Goal: Information Seeking & Learning: Check status

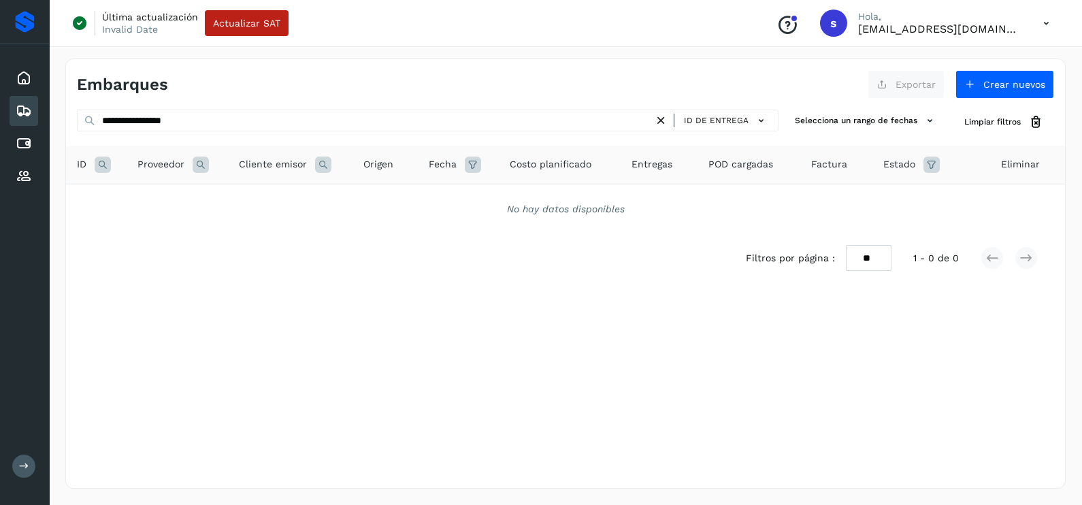
click at [591, 120] on input "**********" at bounding box center [365, 121] width 577 height 22
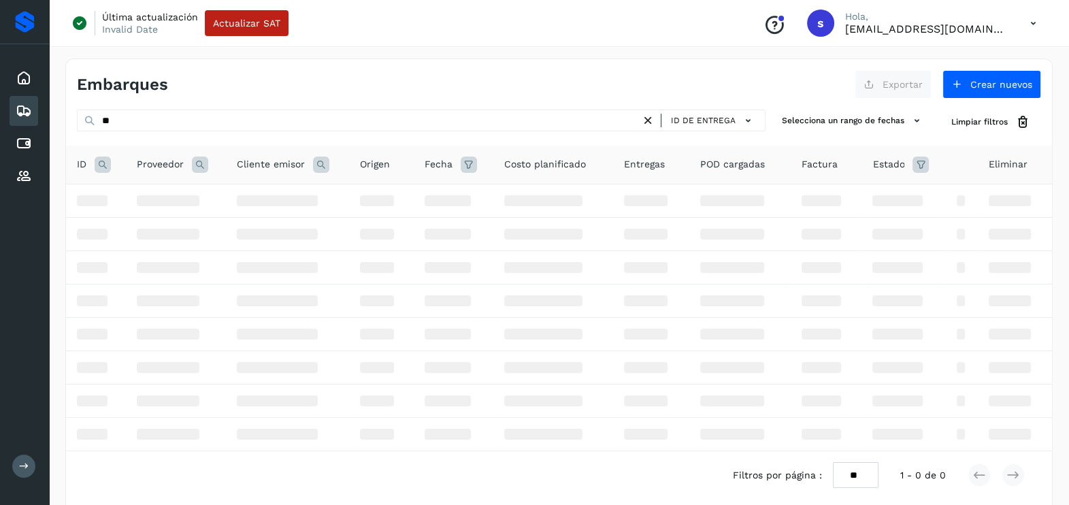
type input "*"
click at [204, 166] on icon at bounding box center [200, 165] width 16 height 16
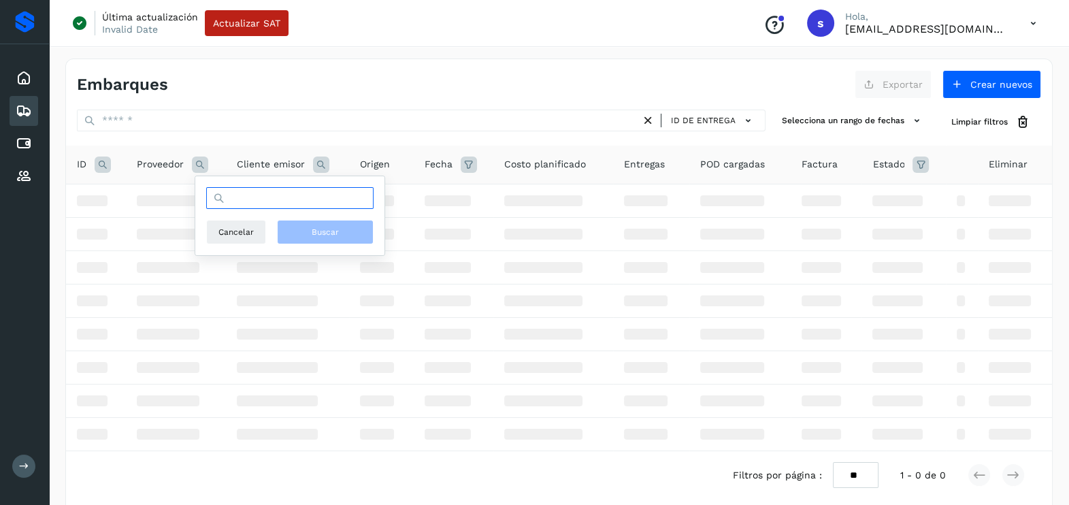
click at [256, 203] on input "text" at bounding box center [289, 198] width 167 height 22
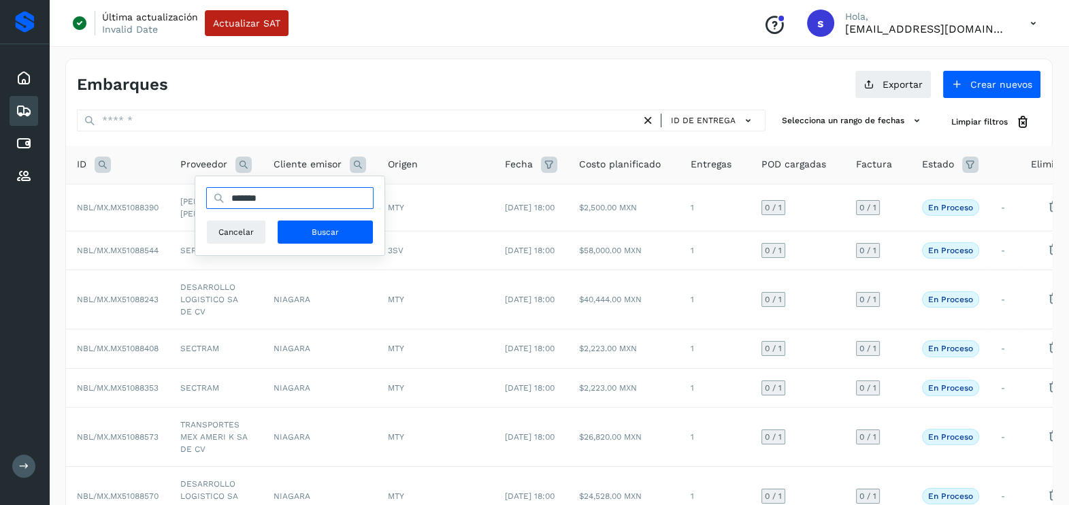
click at [322, 195] on input "*******" at bounding box center [289, 198] width 167 height 22
type input "**********"
click at [337, 224] on button "Buscar" at bounding box center [325, 232] width 97 height 25
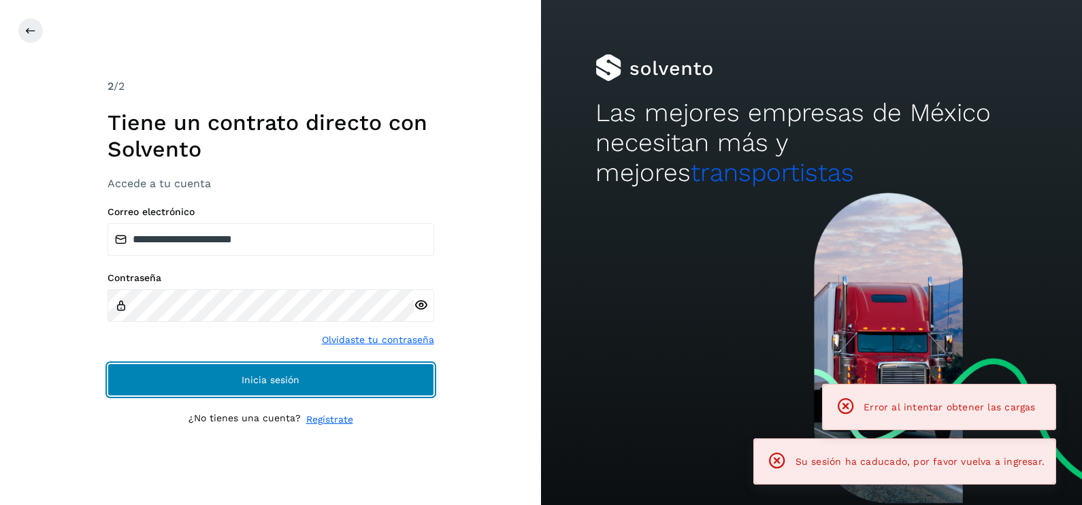
click at [306, 372] on button "Inicia sesión" at bounding box center [271, 379] width 327 height 33
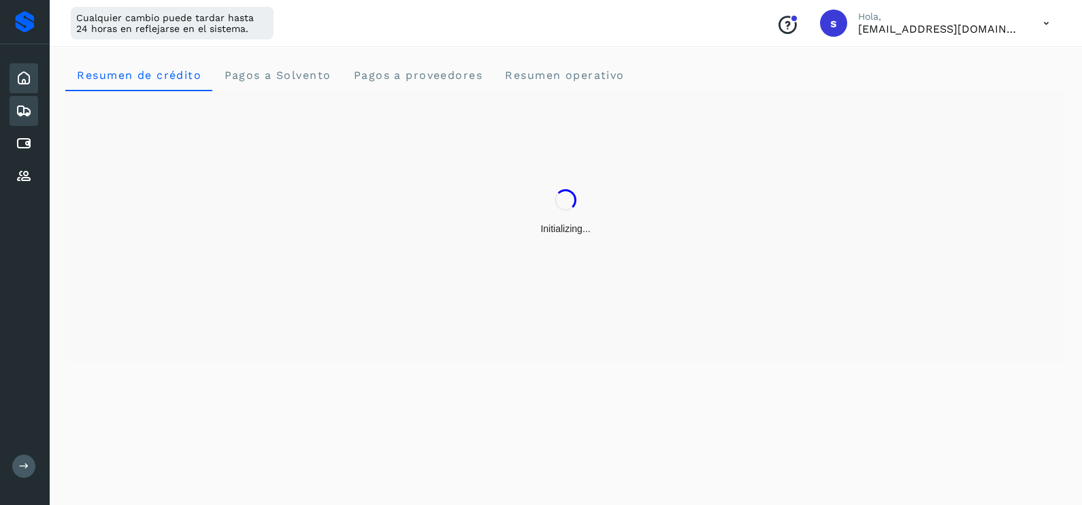
click at [27, 112] on icon at bounding box center [24, 111] width 16 height 16
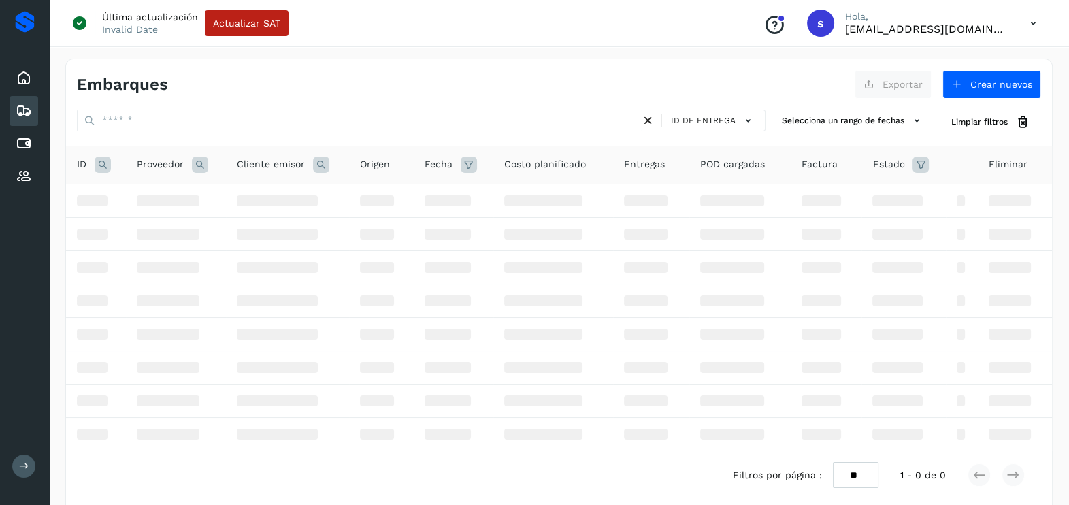
click at [194, 167] on icon at bounding box center [200, 165] width 16 height 16
click at [269, 200] on input "text" at bounding box center [289, 198] width 167 height 22
type input "**********"
click at [327, 225] on button "Buscar" at bounding box center [325, 232] width 97 height 25
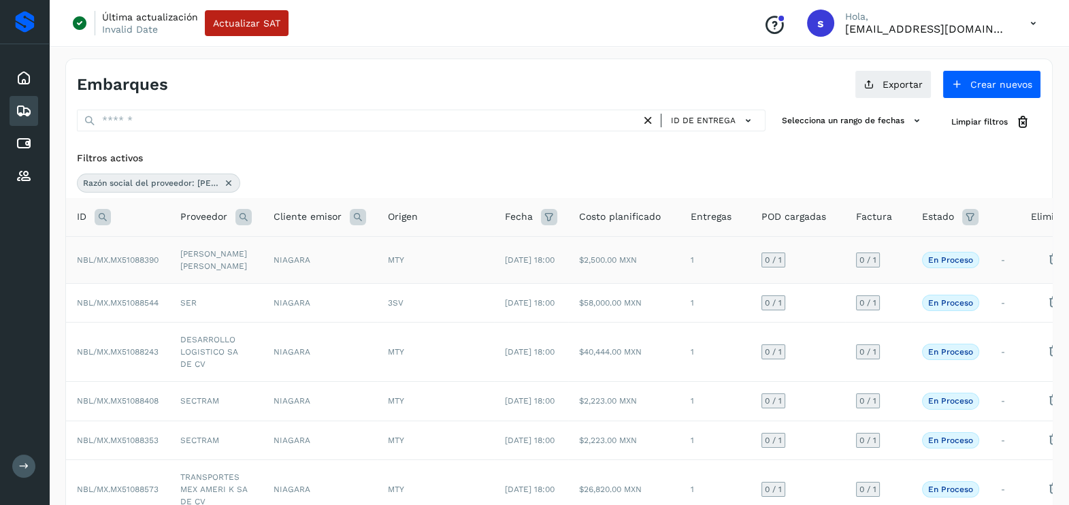
drag, startPoint x: 225, startPoint y: 180, endPoint x: 234, endPoint y: 189, distance: 12.5
click at [225, 180] on icon at bounding box center [228, 183] width 11 height 11
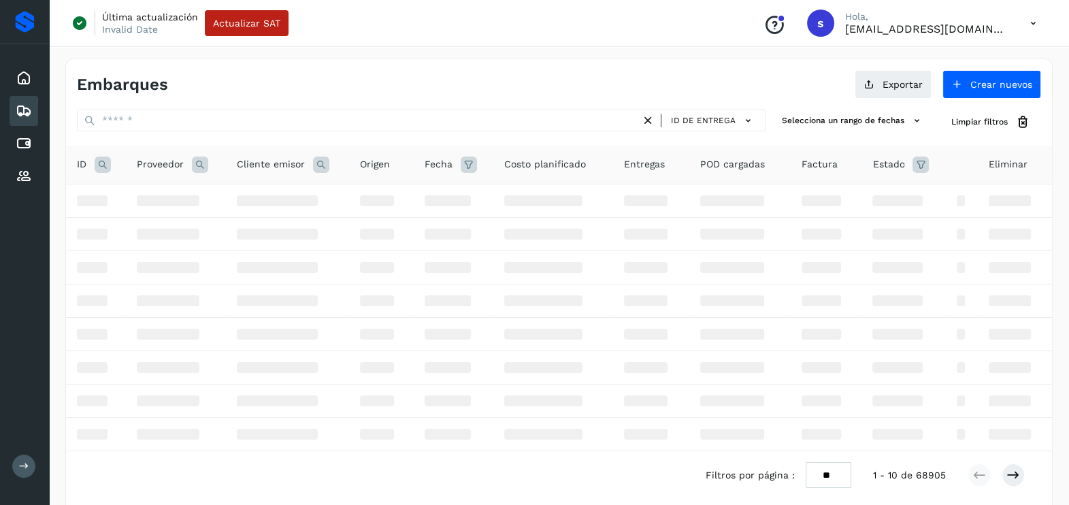
click at [242, 165] on span "Cliente emisor" at bounding box center [271, 164] width 68 height 14
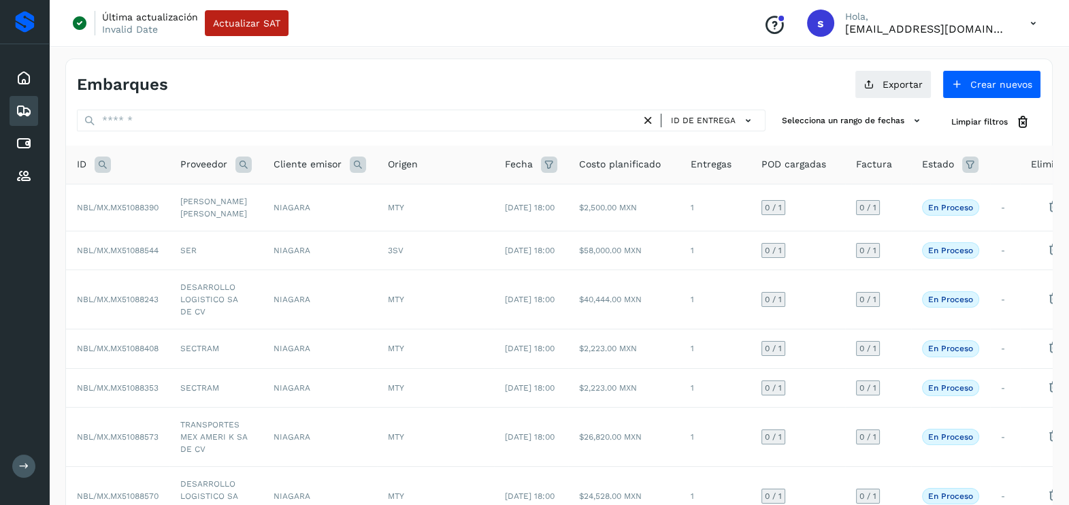
click at [245, 160] on icon at bounding box center [243, 165] width 16 height 16
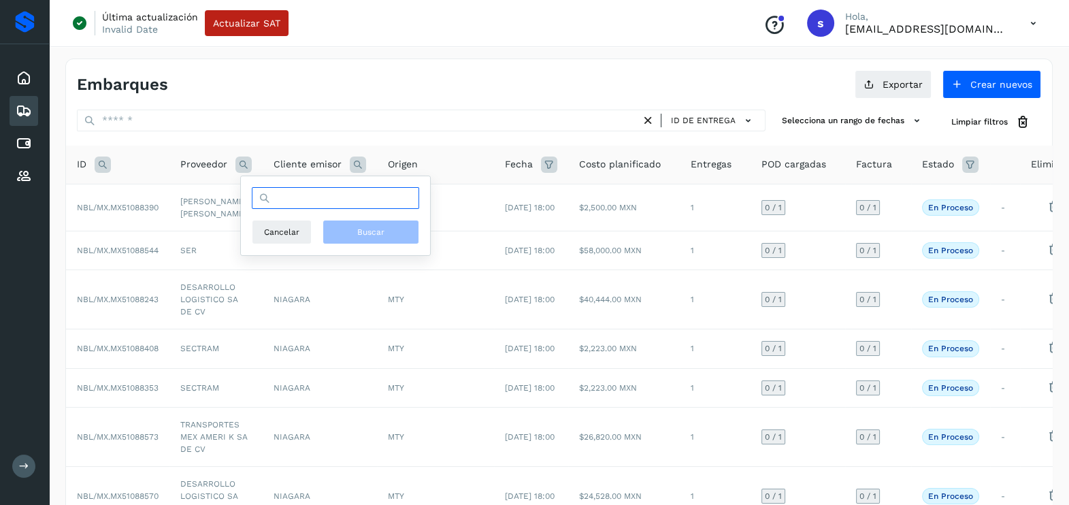
click at [303, 199] on input "text" at bounding box center [335, 198] width 167 height 22
type input "**********"
click at [358, 235] on span "Buscar" at bounding box center [370, 232] width 27 height 12
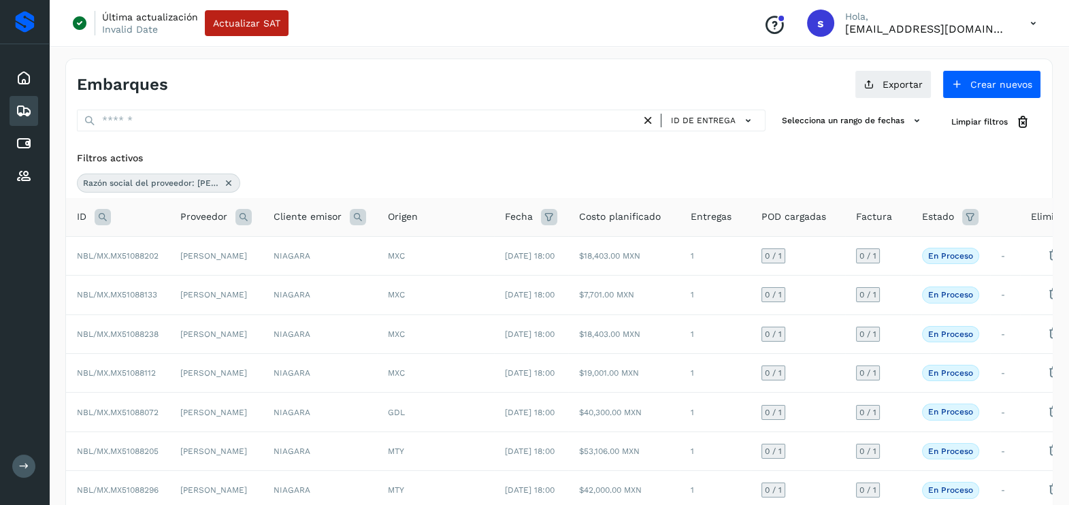
click at [970, 209] on icon at bounding box center [970, 217] width 16 height 16
click at [951, 252] on icon at bounding box center [953, 250] width 14 height 14
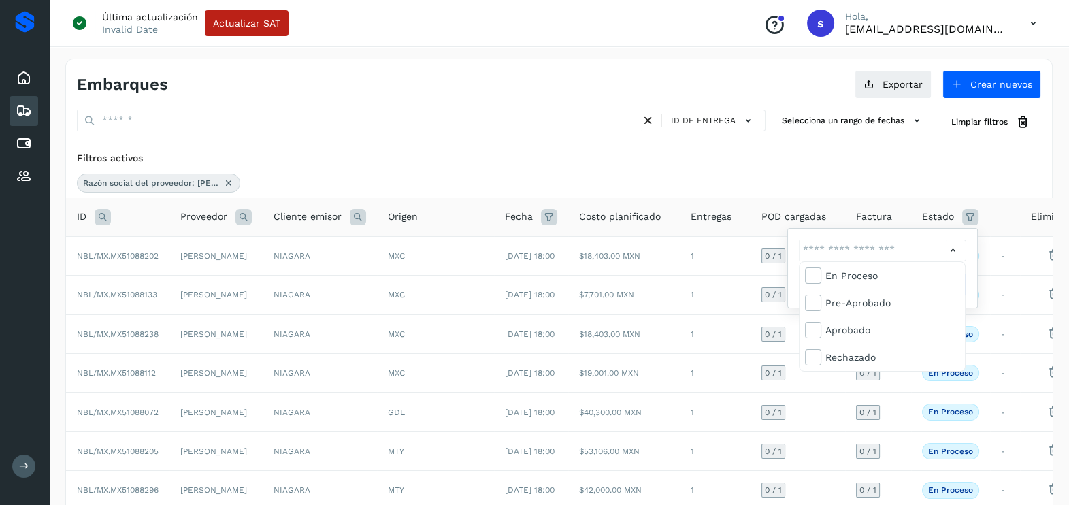
click at [953, 249] on div at bounding box center [534, 252] width 1069 height 505
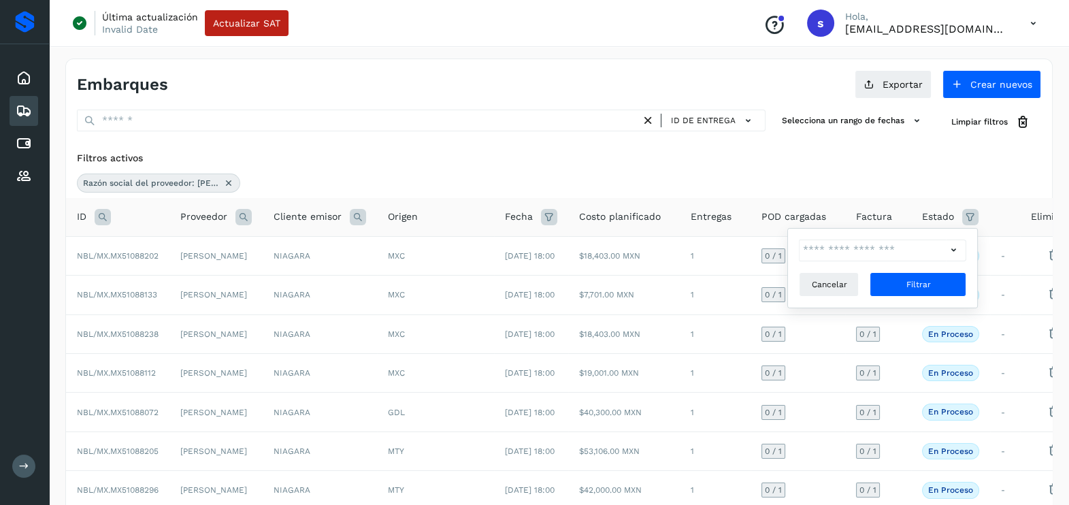
click at [953, 249] on icon at bounding box center [953, 250] width 14 height 14
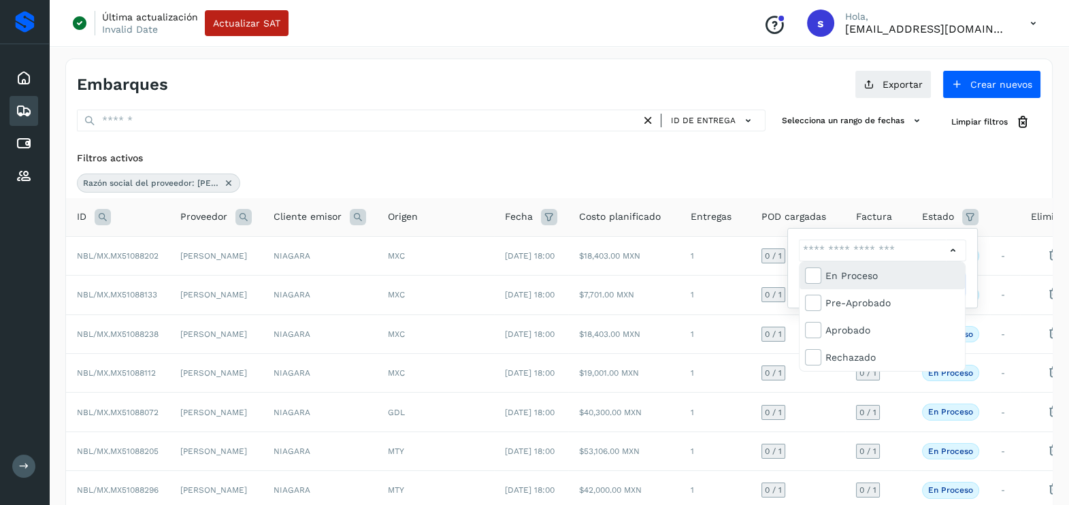
click at [871, 282] on div "En proceso" at bounding box center [892, 275] width 135 height 15
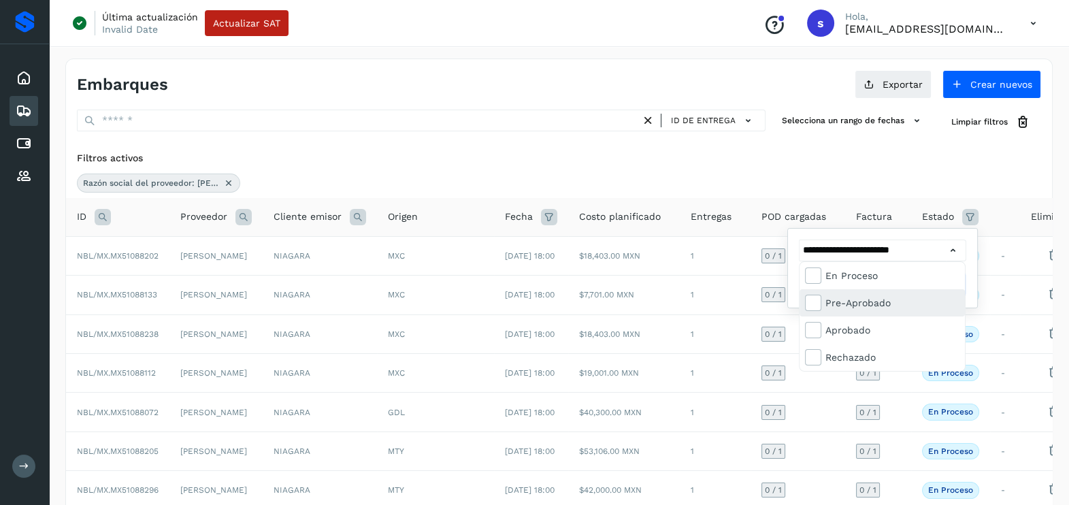
click at [871, 303] on div "Pre-Aprobado" at bounding box center [892, 302] width 135 height 15
type input "**********"
click at [947, 246] on div at bounding box center [534, 252] width 1069 height 505
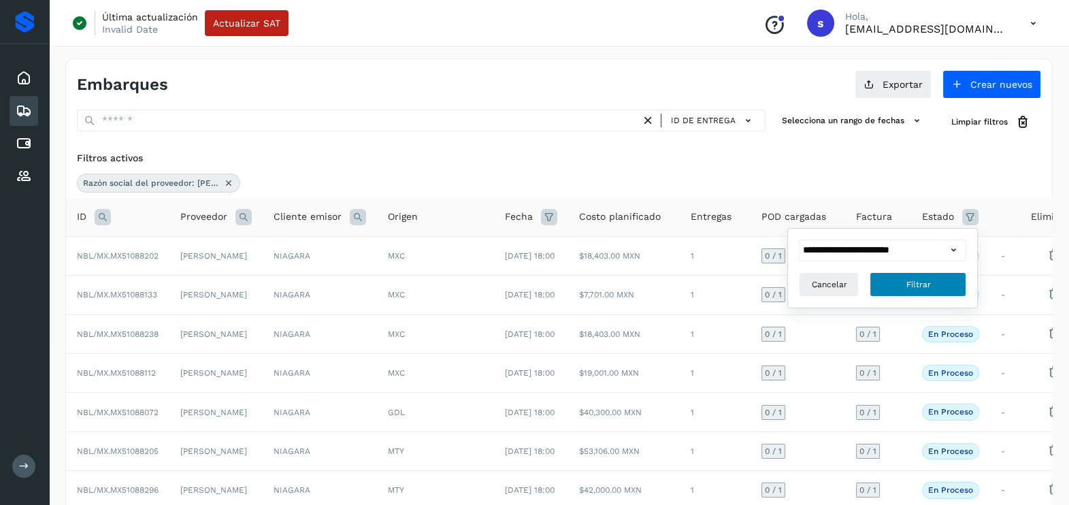
click at [941, 281] on button "Filtrar" at bounding box center [918, 284] width 97 height 25
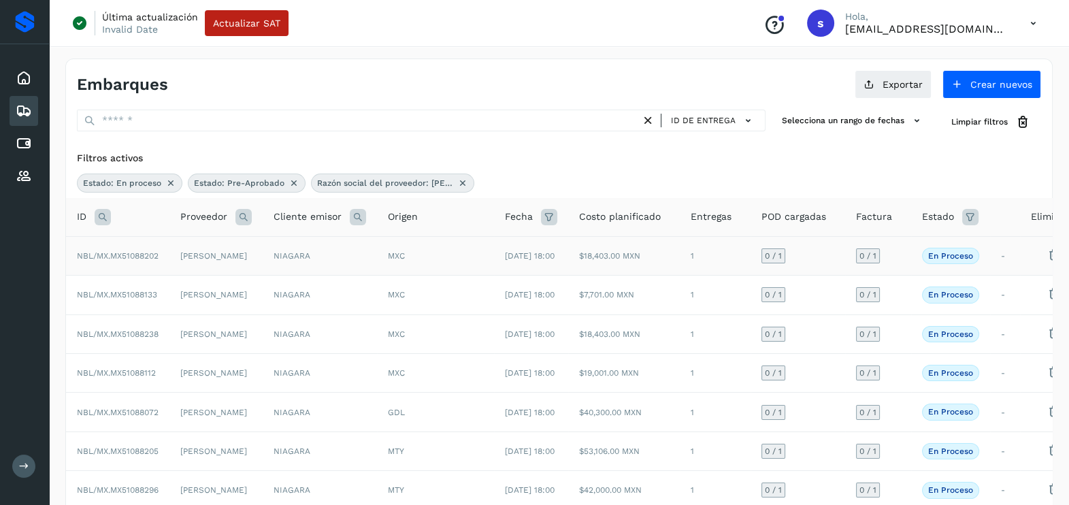
click at [168, 259] on td "NBL/MX.MX51088202" at bounding box center [117, 255] width 103 height 39
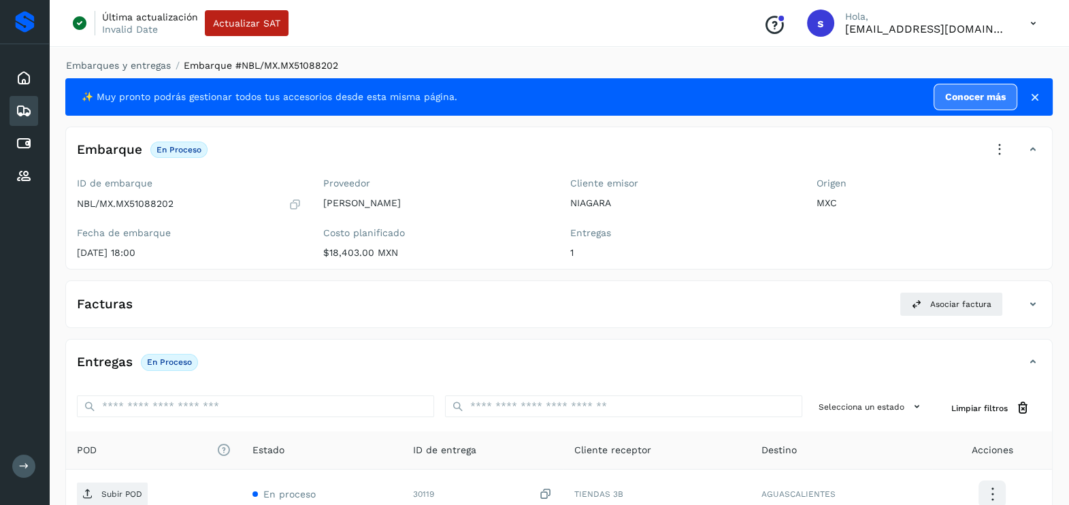
click at [293, 207] on icon at bounding box center [295, 204] width 13 height 14
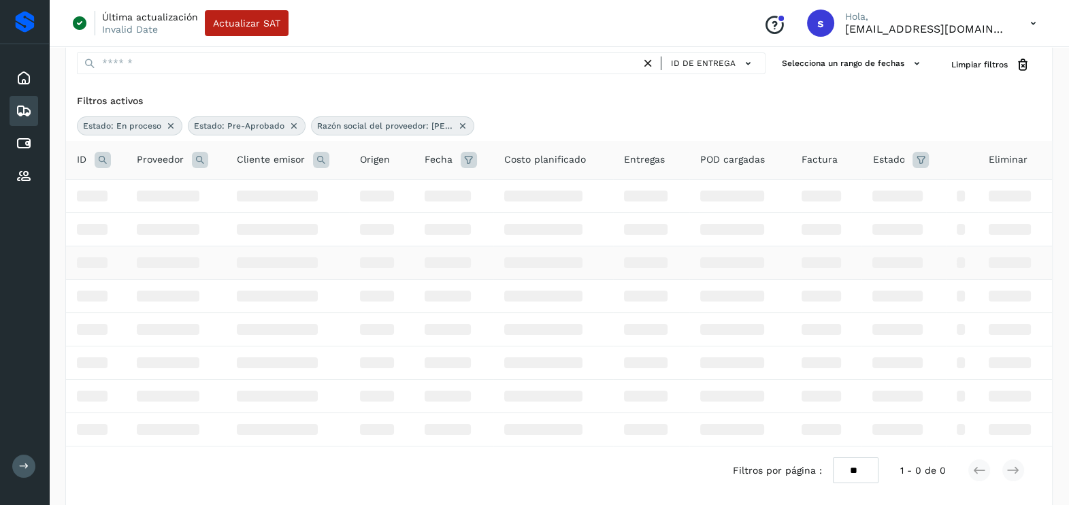
scroll to position [83, 0]
